Goal: Find specific page/section: Find specific page/section

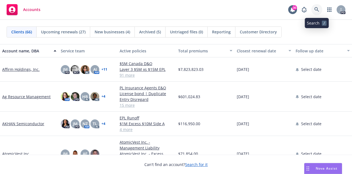
click at [313, 9] on link at bounding box center [316, 9] width 11 height 11
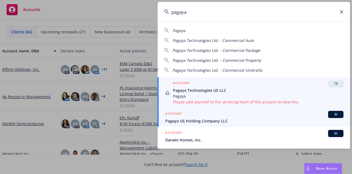
type input "pagaya"
click at [183, 122] on span "Pagaya US Holding Company LLC" at bounding box center [254, 121] width 178 height 6
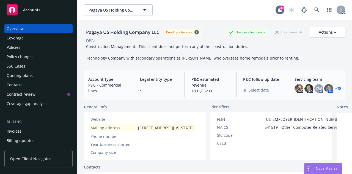
click at [22, 48] on div "Policies" at bounding box center [39, 47] width 64 height 9
